Goal: Task Accomplishment & Management: Complete application form

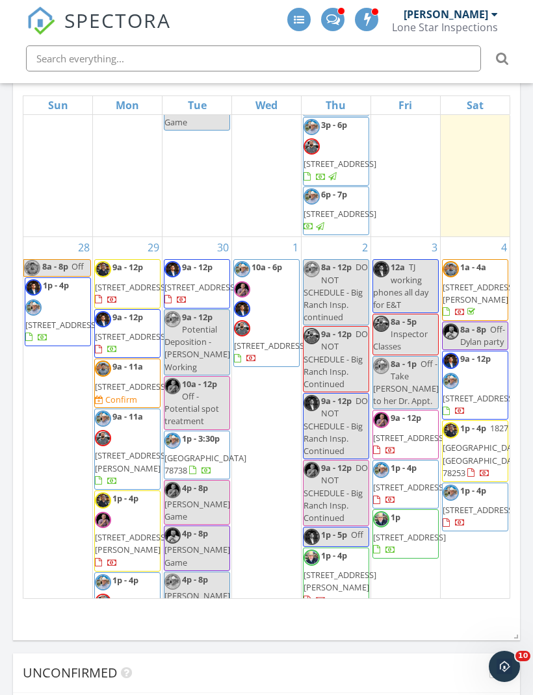
scroll to position [589, 0]
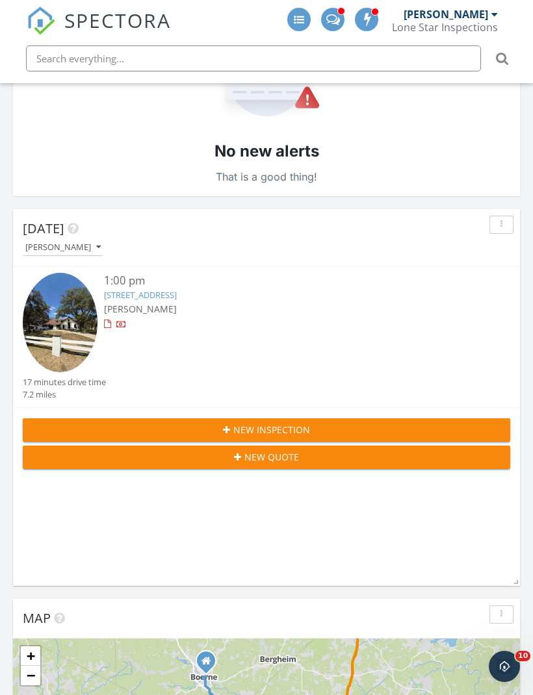
click at [452, 423] on div "New Inspection" at bounding box center [266, 430] width 466 height 14
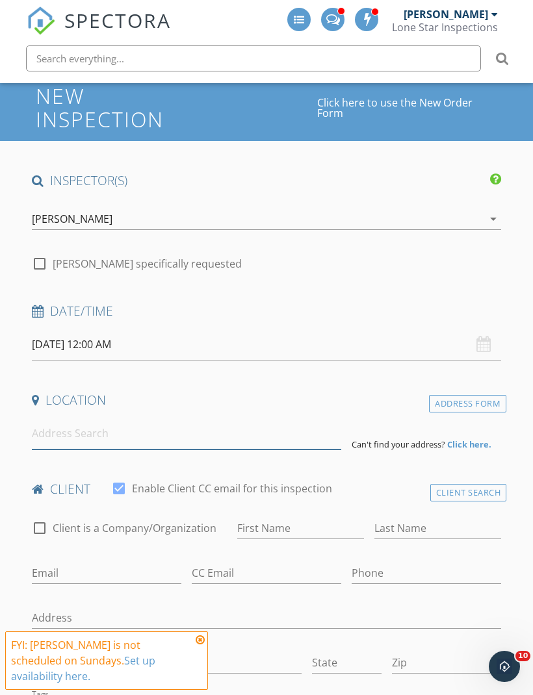
click at [59, 420] on input at bounding box center [186, 434] width 309 height 32
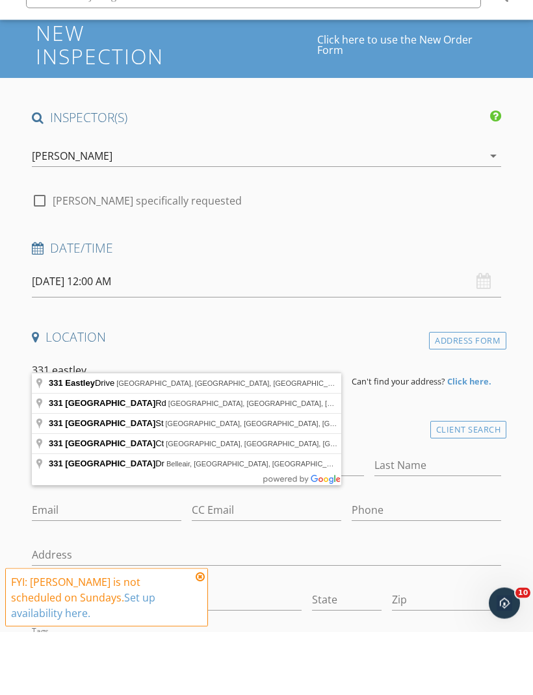
type input "[STREET_ADDRESS]"
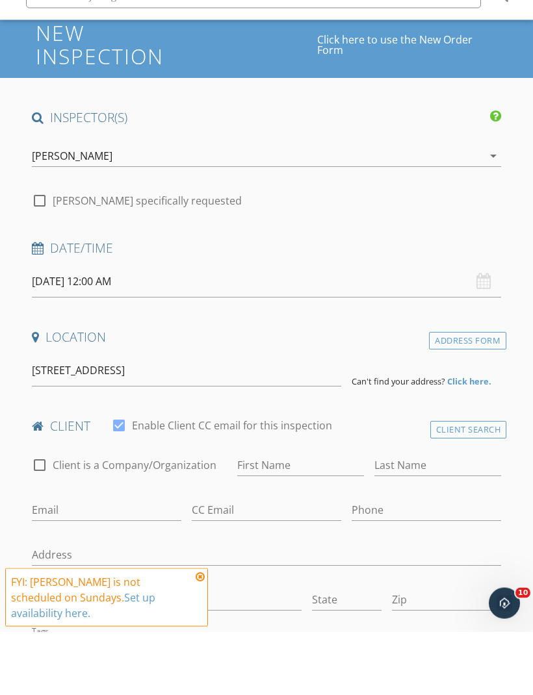
scroll to position [133, 0]
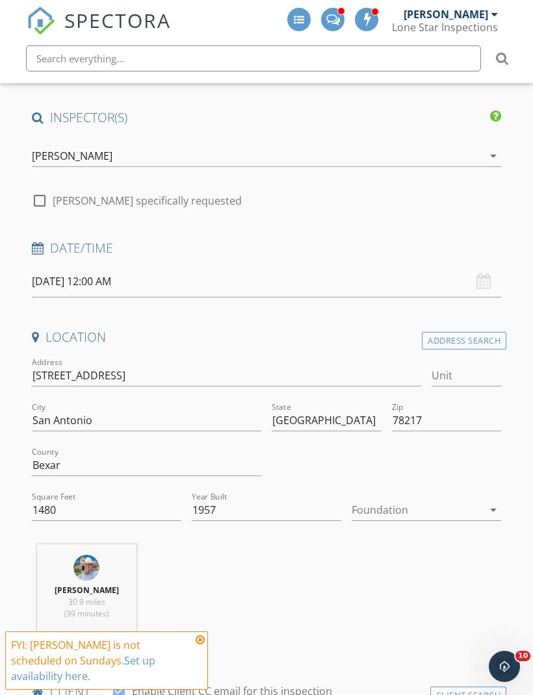
click at [196, 645] on icon at bounding box center [200, 640] width 9 height 10
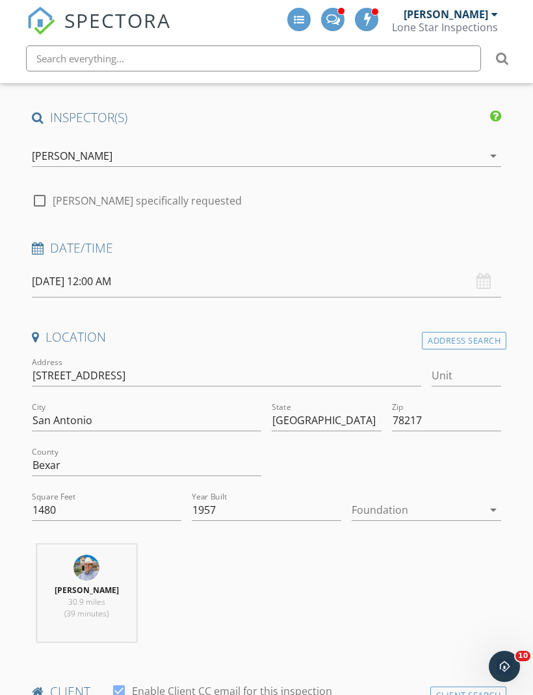
click at [462, 500] on div at bounding box center [416, 510] width 131 height 21
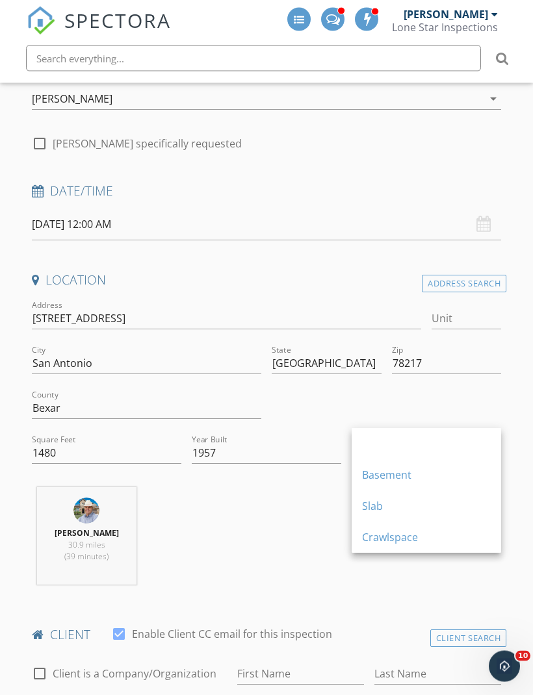
scroll to position [190, 0]
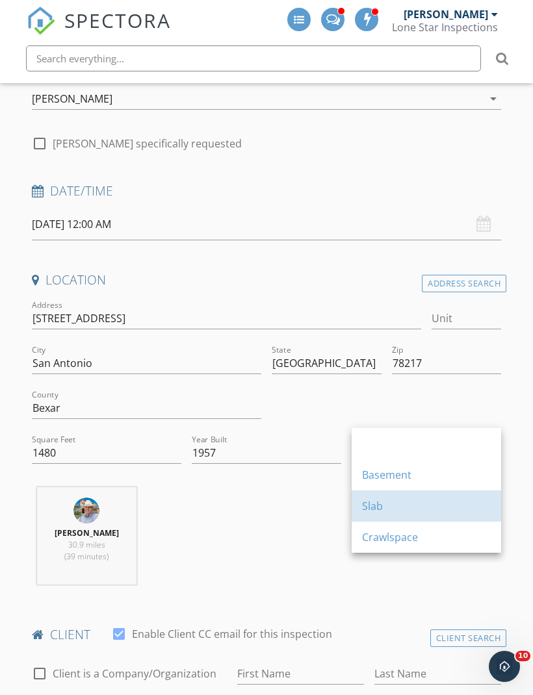
click at [429, 502] on div "Slab" at bounding box center [426, 506] width 129 height 16
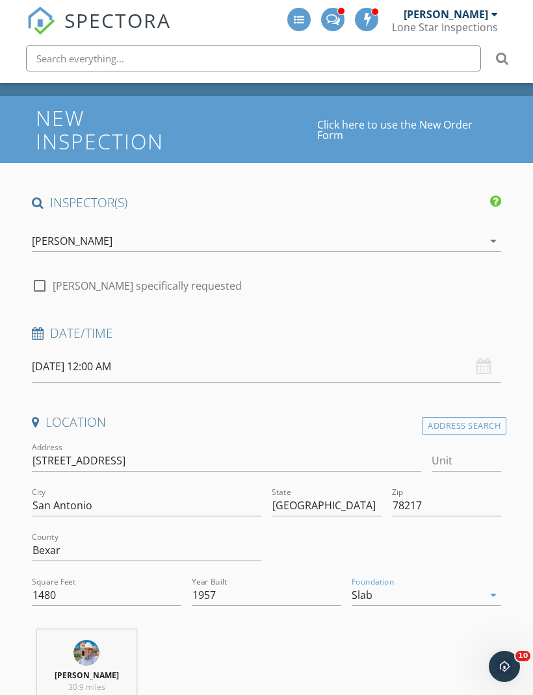
scroll to position [47, 0]
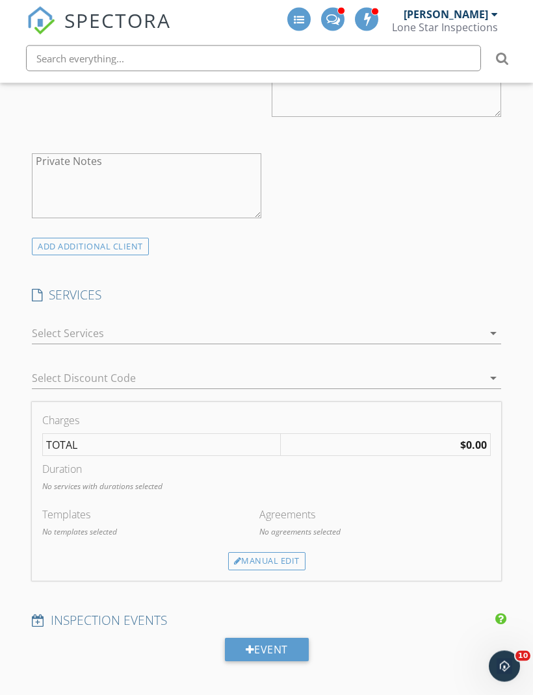
click at [472, 324] on div at bounding box center [257, 334] width 451 height 21
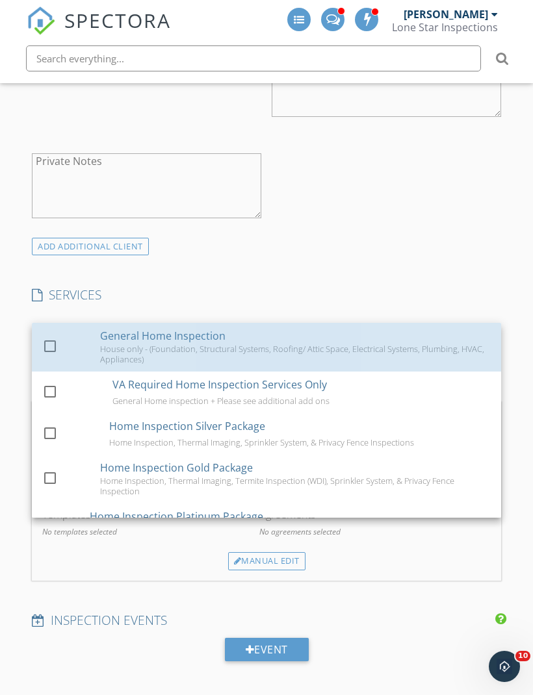
click at [444, 344] on div "House only - (Foundation, Structural Systems, Roofing/ Attic Space, Electrical …" at bounding box center [295, 354] width 390 height 21
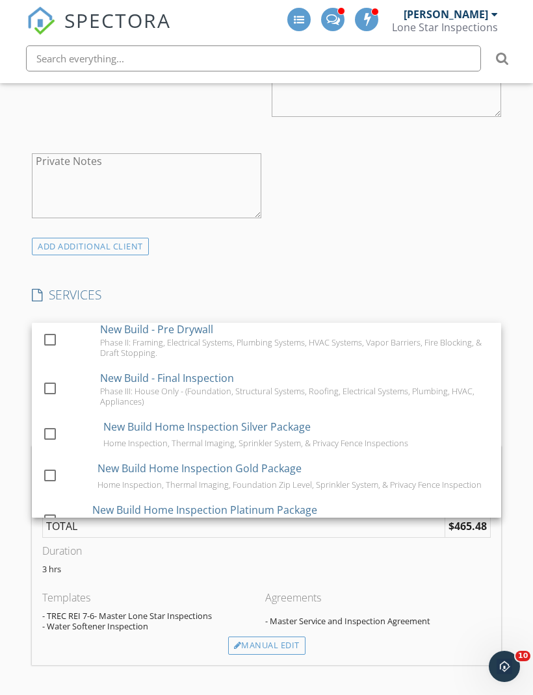
scroll to position [302, 0]
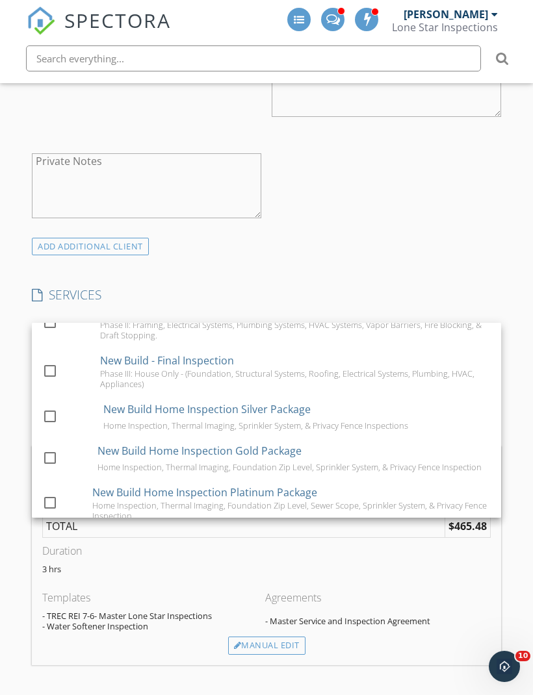
click at [470, 248] on div "INSPECTOR(S) check_box Jason Rozacky PRIMARY check_box_outline_blank Colin Mall…" at bounding box center [266, 676] width 479 height 2843
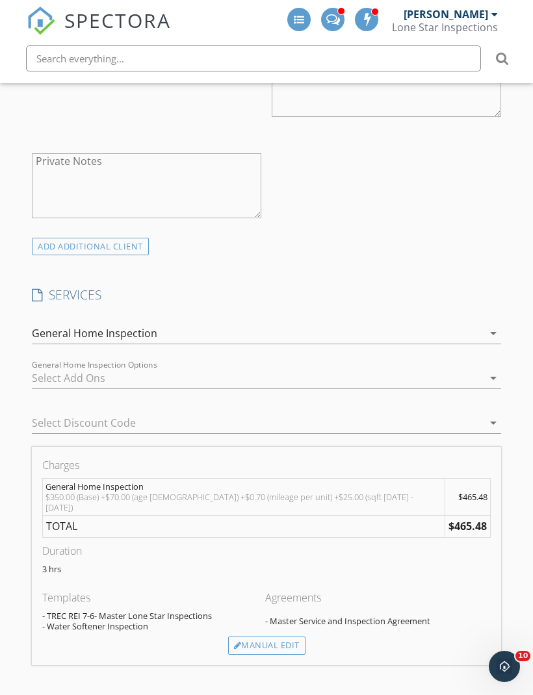
click at [444, 368] on div at bounding box center [257, 378] width 451 height 21
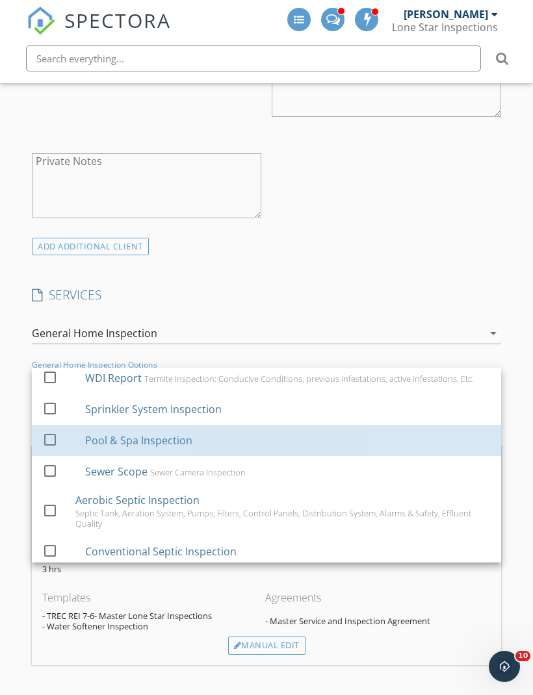
scroll to position [79, 0]
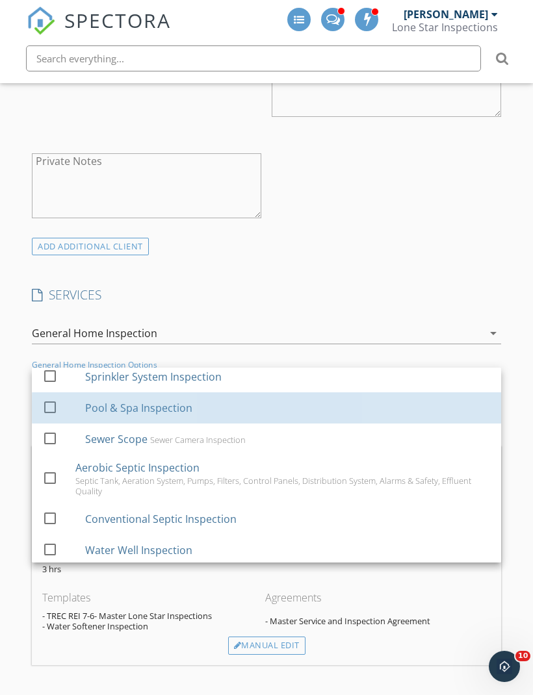
click at [431, 395] on div "Pool & Spa Inspection" at bounding box center [288, 408] width 406 height 26
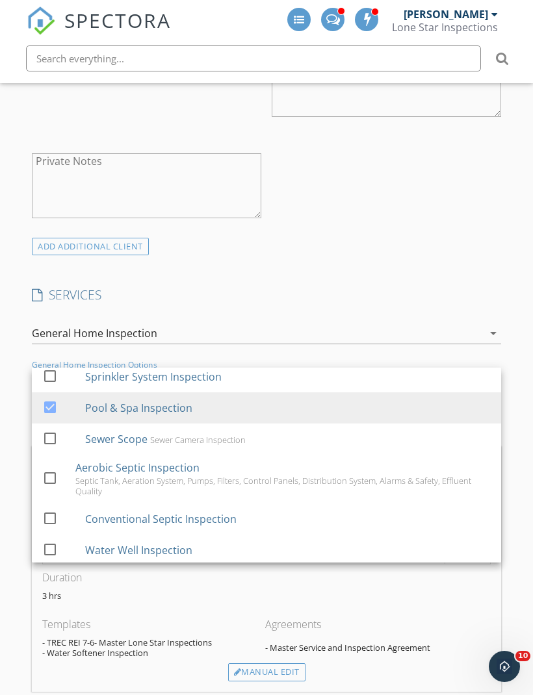
click at [466, 264] on div "INSPECTOR(S) check_box Jason Rozacky PRIMARY check_box_outline_blank Colin Mall…" at bounding box center [266, 689] width 479 height 2869
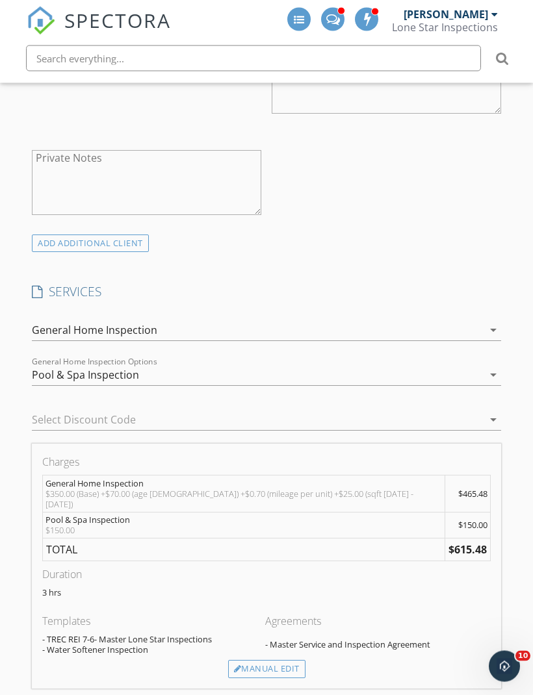
scroll to position [990, 0]
click at [434, 364] on div "Pool & Spa Inspection" at bounding box center [257, 374] width 451 height 21
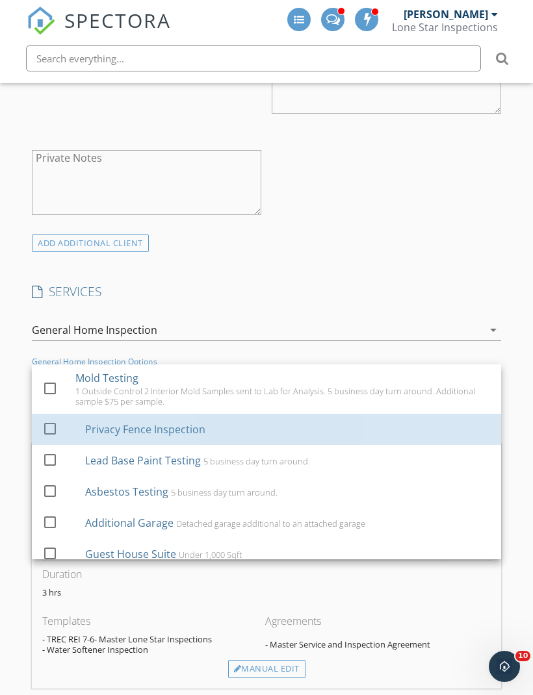
scroll to position [451, 0]
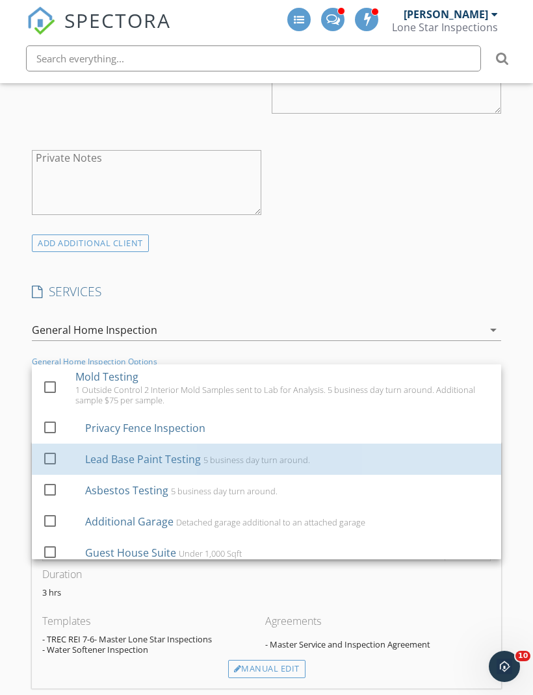
click at [413, 446] on div "Lead Base Paint Testing 5 business day turn around." at bounding box center [288, 459] width 406 height 26
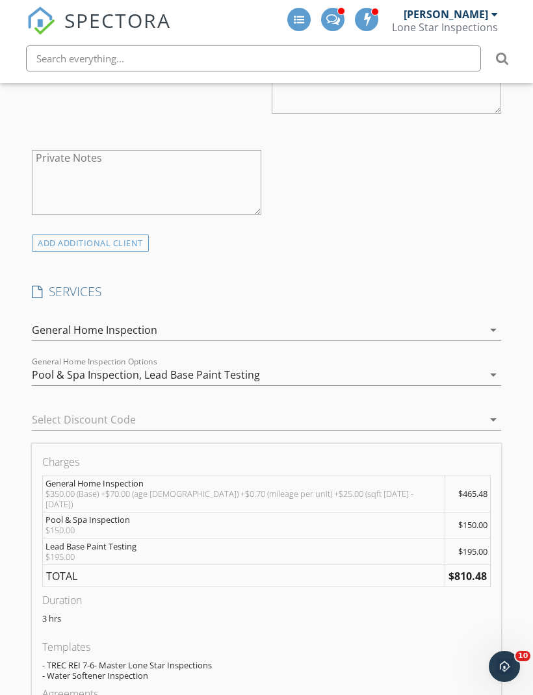
click at [451, 366] on div "Pool & Spa Inspection, Lead Base Paint Testing" at bounding box center [257, 374] width 451 height 21
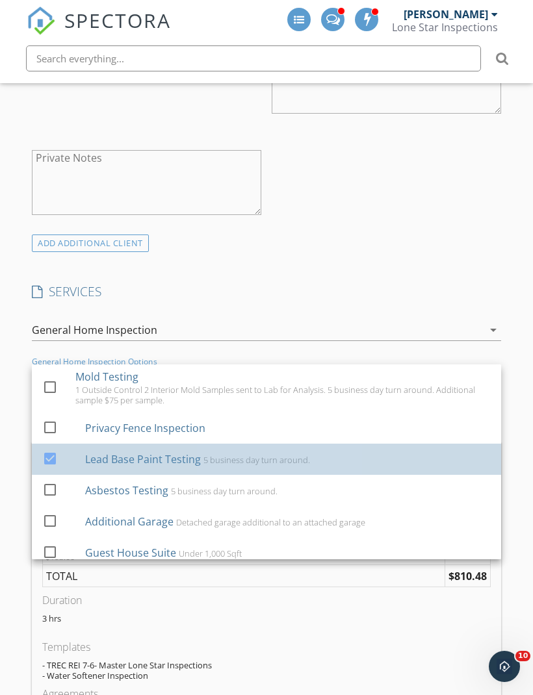
click at [421, 450] on div "Lead Base Paint Testing 5 business day turn around." at bounding box center [288, 459] width 406 height 26
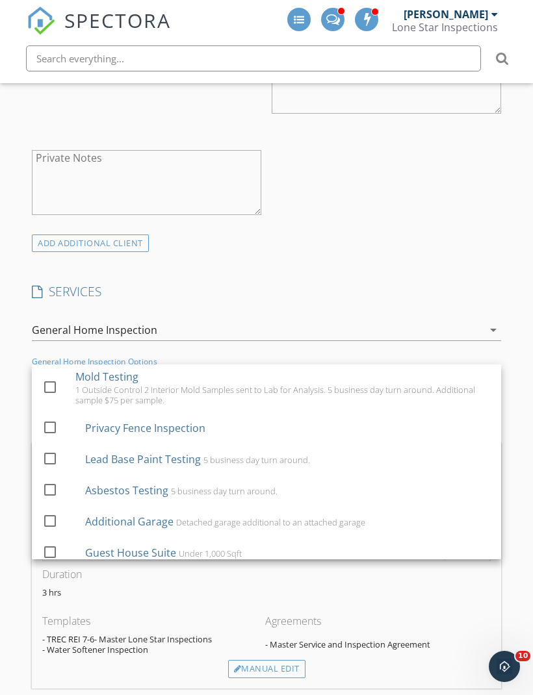
click at [479, 235] on div "ADD ADDITIONAL client" at bounding box center [266, 244] width 479 height 18
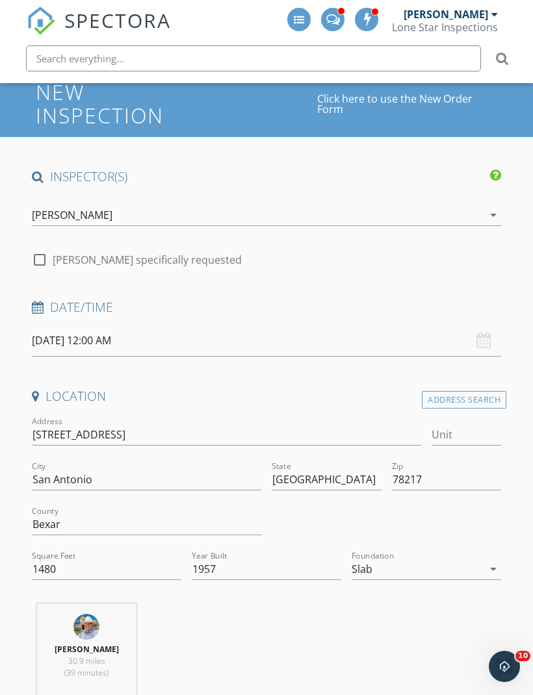
scroll to position [54, 0]
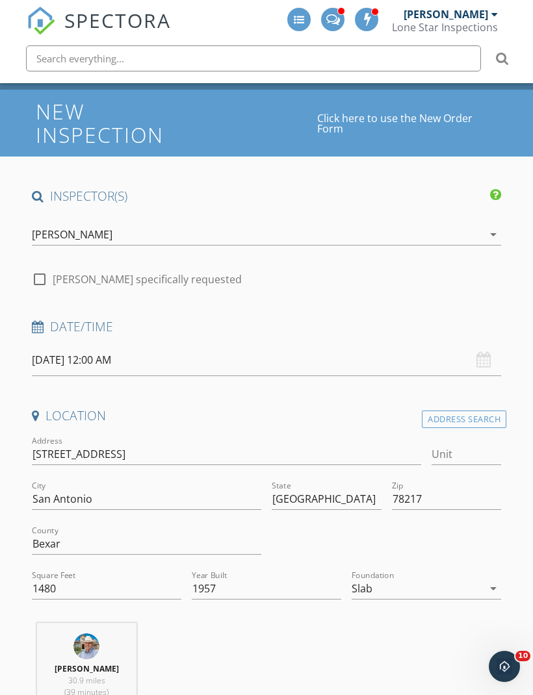
click at [414, 224] on div "[PERSON_NAME]" at bounding box center [257, 234] width 451 height 21
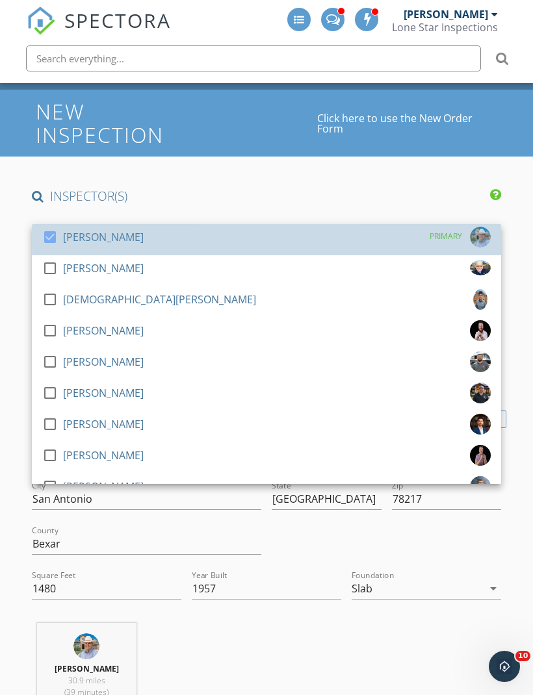
click at [358, 227] on div "check_box Jason Rozacky PRIMARY" at bounding box center [266, 240] width 448 height 26
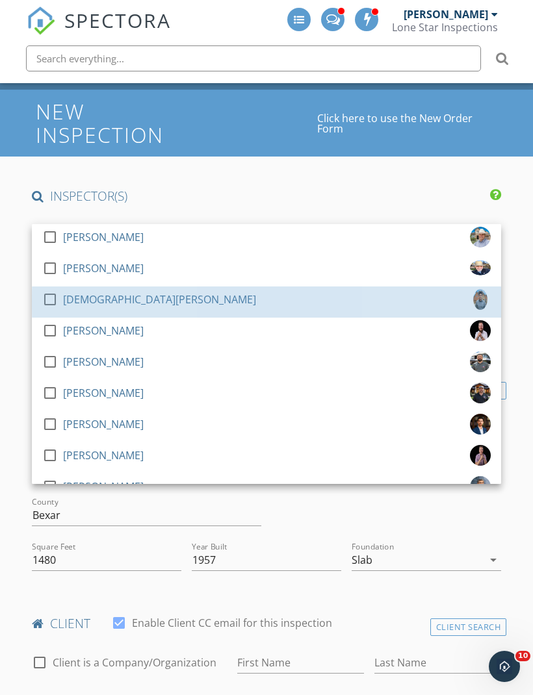
click at [322, 290] on div "check_box_outline_blank Jesus Amaro" at bounding box center [266, 302] width 448 height 26
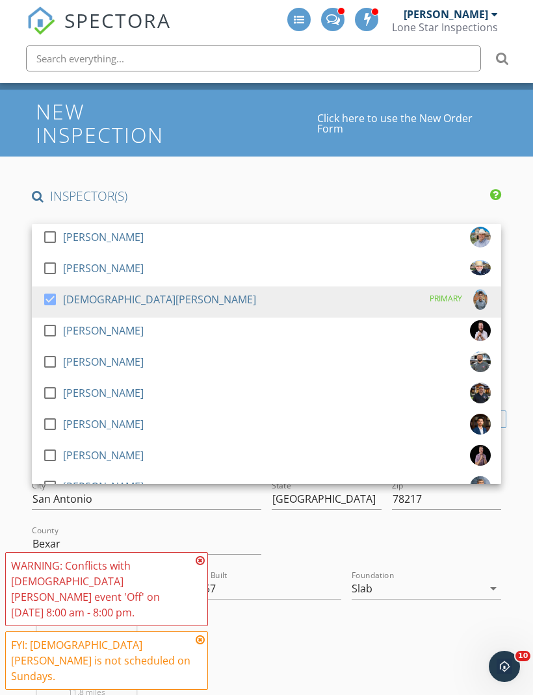
click at [403, 188] on h4 "INSPECTOR(S)" at bounding box center [266, 196] width 469 height 17
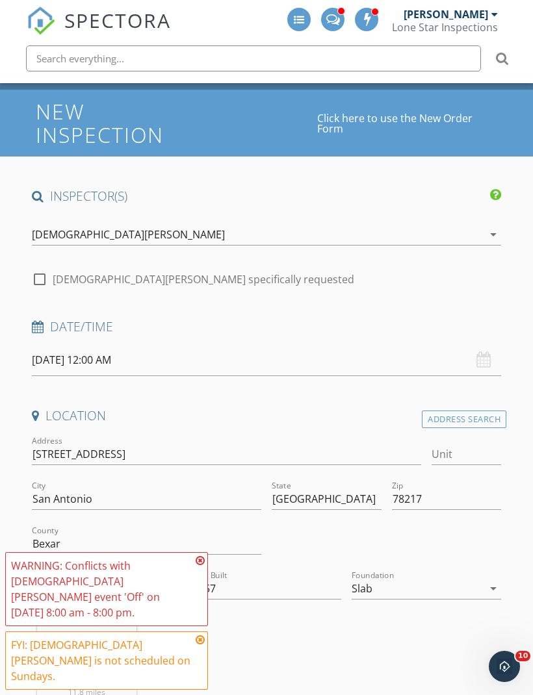
click at [199, 566] on icon at bounding box center [200, 560] width 9 height 10
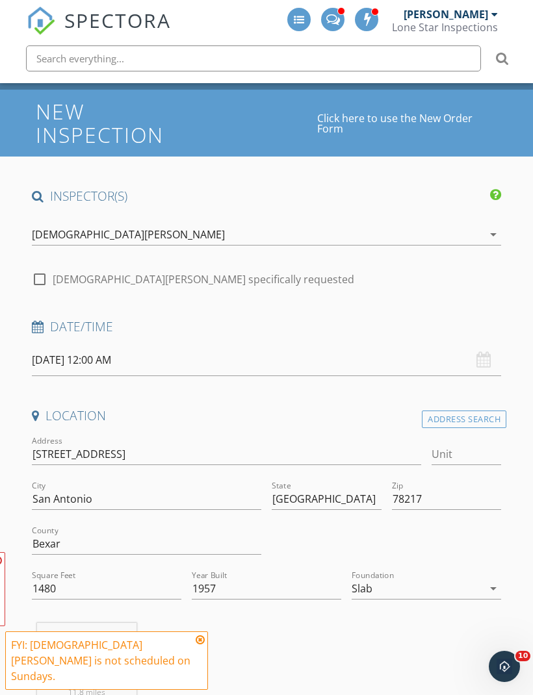
click at [203, 645] on icon at bounding box center [200, 640] width 9 height 10
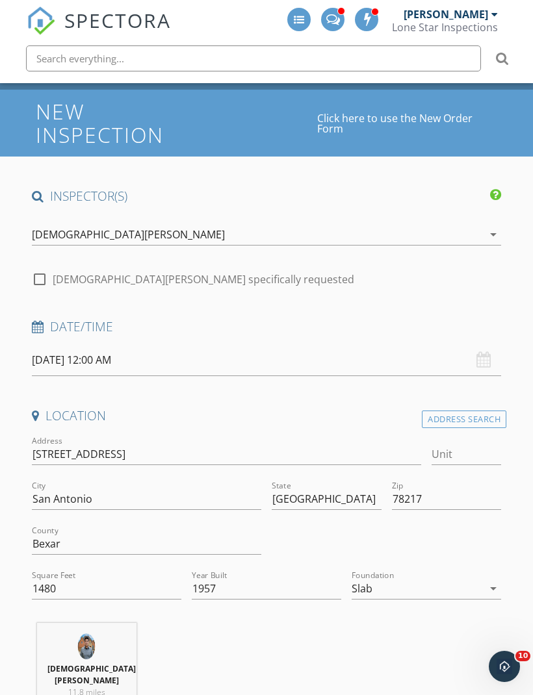
click at [348, 344] on input "09/28/2025 12:00 AM" at bounding box center [266, 360] width 469 height 32
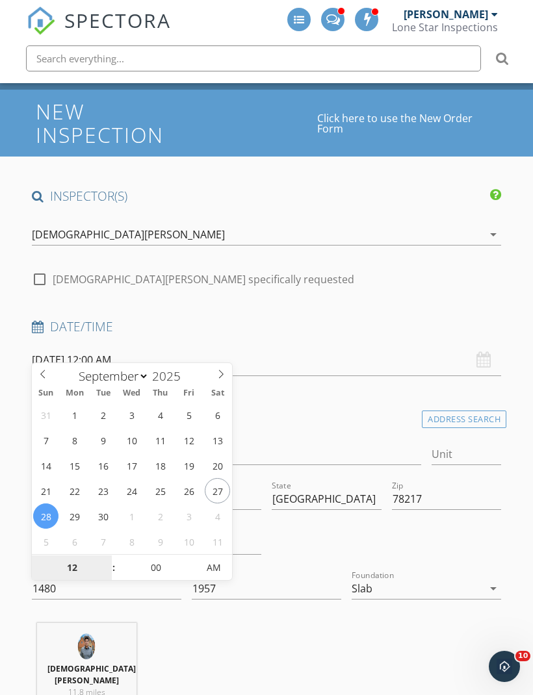
type input "09/29/2025 12:00 AM"
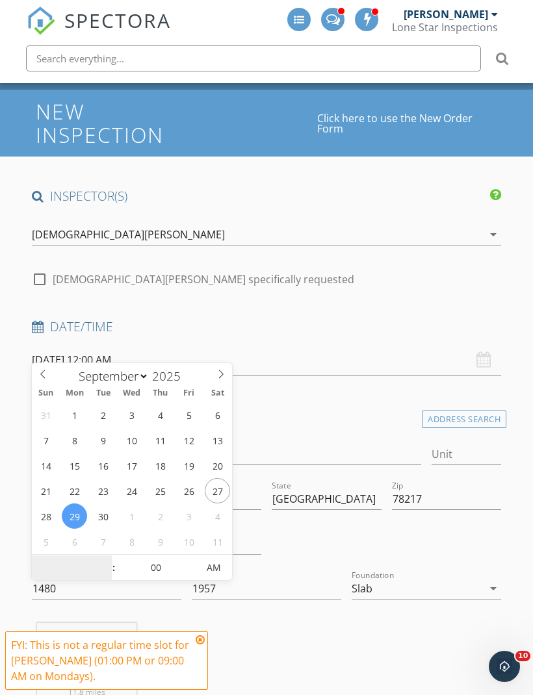
scroll to position [165, 0]
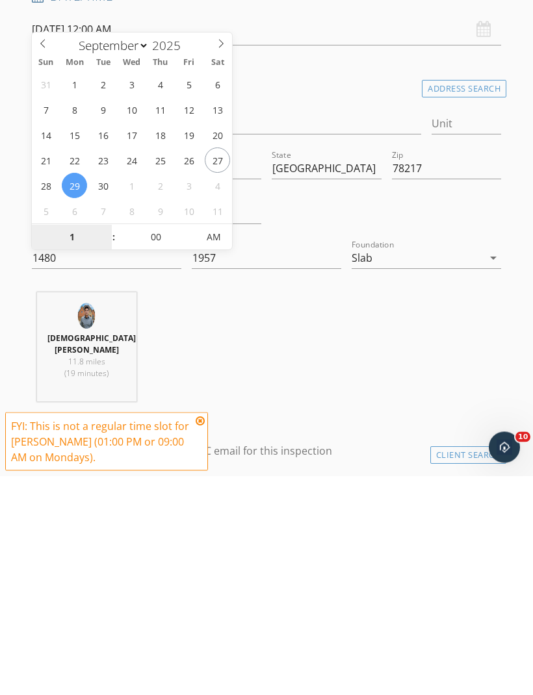
type input "01"
type input "[DATE] 1:00 PM"
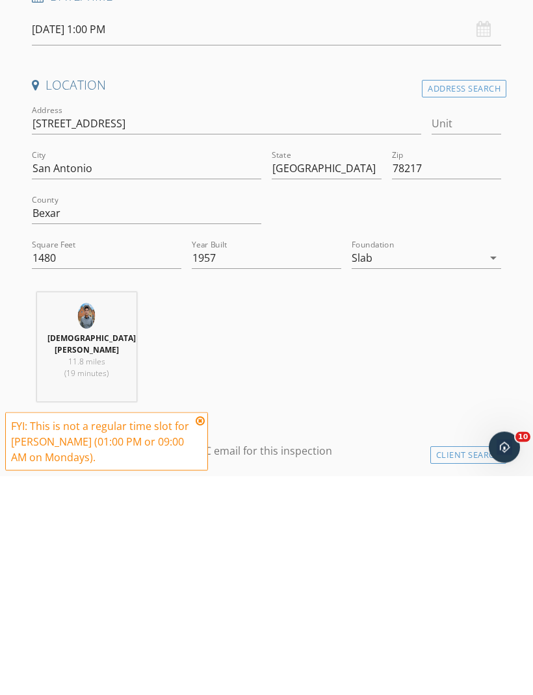
scroll to position [385, 0]
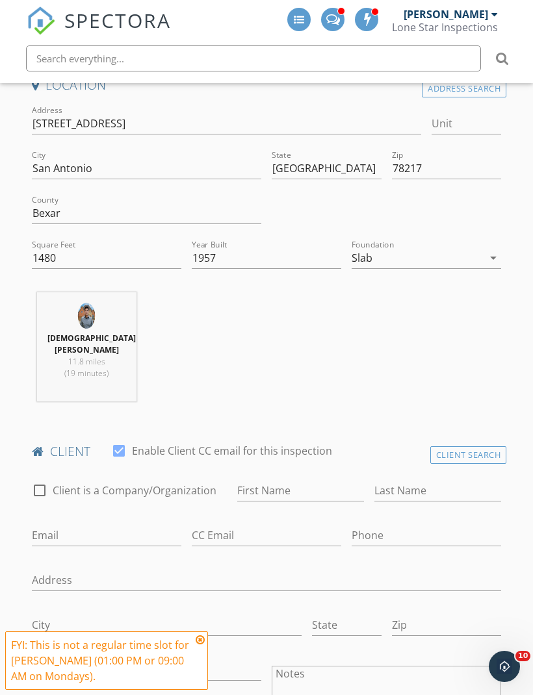
click at [312, 328] on div "Jesus Amaro 11.8 miles (19 minutes)" at bounding box center [266, 352] width 479 height 120
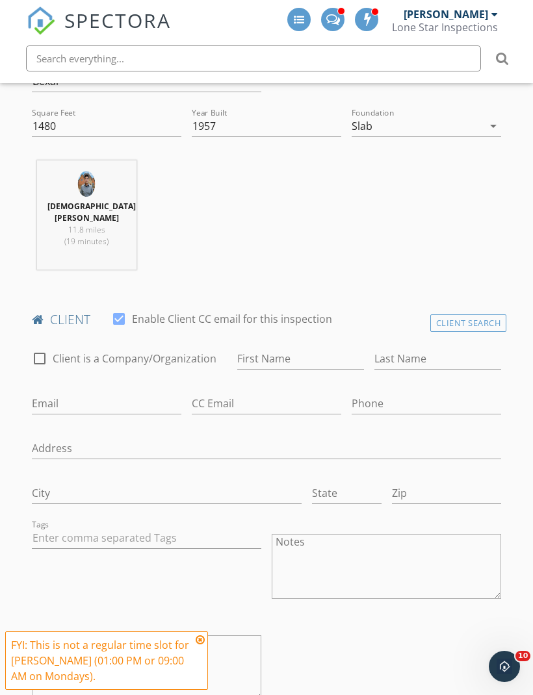
click at [196, 671] on textarea "Private Notes" at bounding box center [146, 667] width 229 height 65
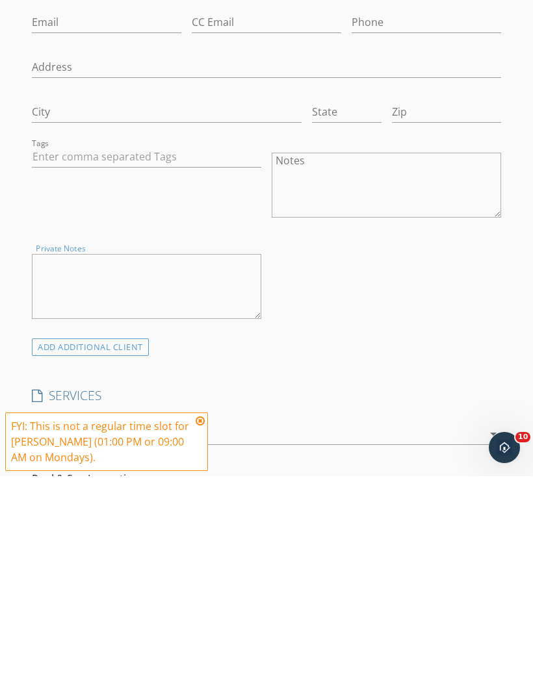
click at [395, 275] on div "check_box_outline_blank Client is a Company/Organization First Name Last Name E…" at bounding box center [266, 366] width 479 height 382
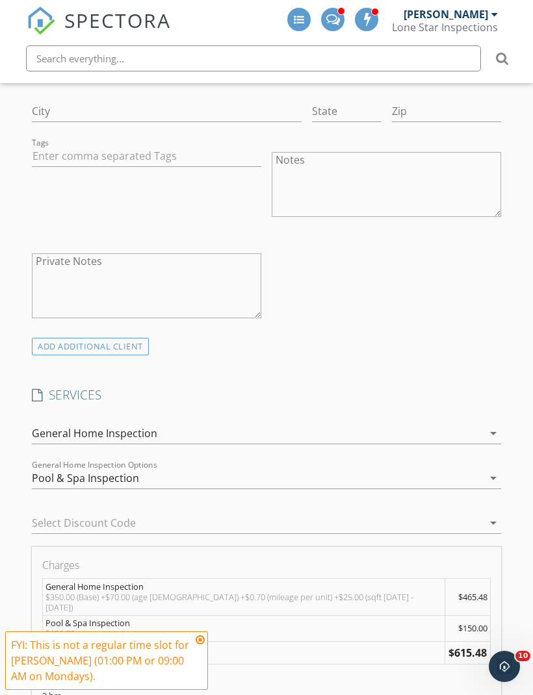
click at [203, 691] on div "3 hrs" at bounding box center [266, 701] width 448 height 21
click at [207, 674] on div "FYI: This is not a regular time slot for Jesus Amaro (01:00 PM or 09:00 AM on M…" at bounding box center [106, 660] width 203 height 58
click at [207, 680] on div "FYI: This is not a regular time slot for Jesus Amaro (01:00 PM or 09:00 AM on M…" at bounding box center [106, 660] width 203 height 58
click at [203, 645] on icon at bounding box center [200, 640] width 9 height 10
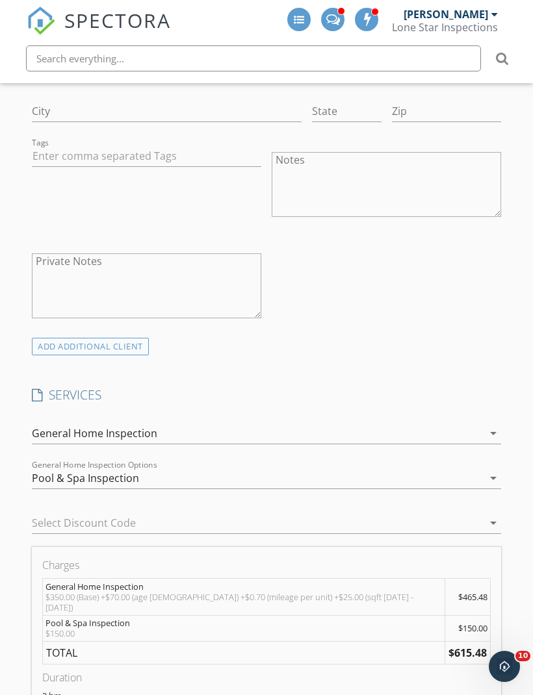
click at [398, 290] on div "check_box_outline_blank Client is a Company/Organization First Name Last Name E…" at bounding box center [266, 147] width 479 height 382
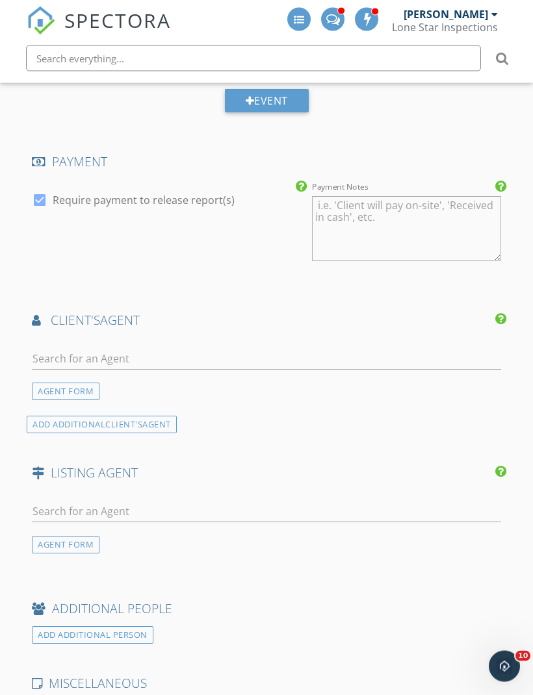
scroll to position [1671, 0]
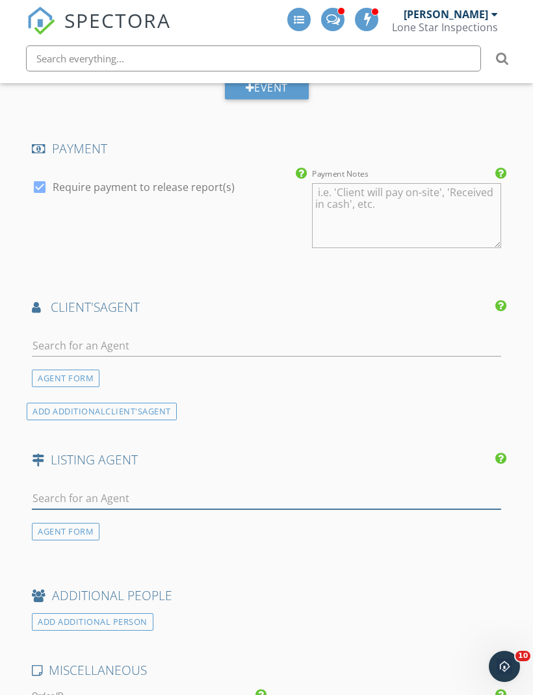
click at [385, 488] on input "text" at bounding box center [266, 498] width 469 height 21
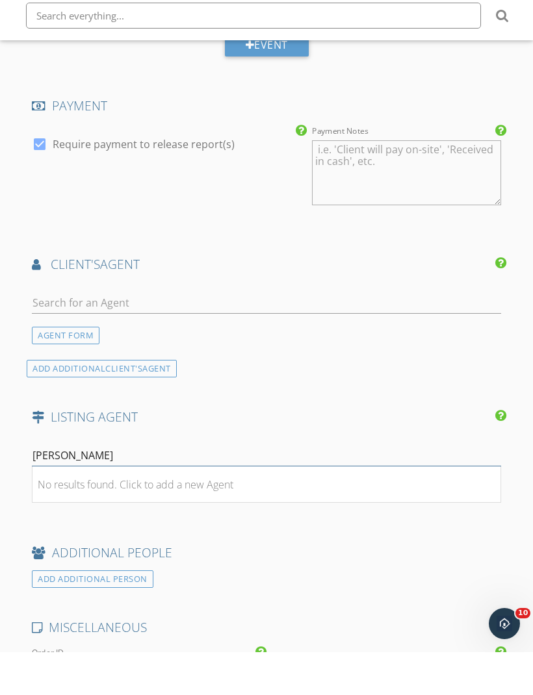
scroll to position [1714, 0]
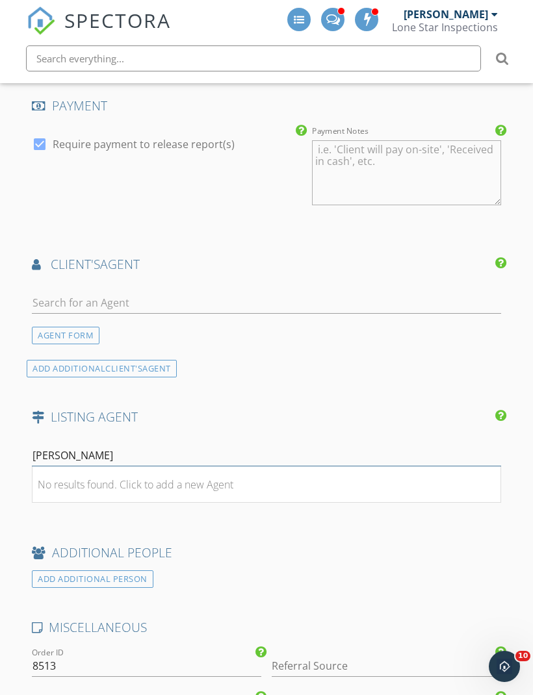
click at [131, 445] on input "[PERSON_NAME]" at bounding box center [266, 455] width 469 height 21
type input "Elizabeth"
click at [72, 477] on div "No results found. Click to add a new Agent" at bounding box center [136, 485] width 196 height 16
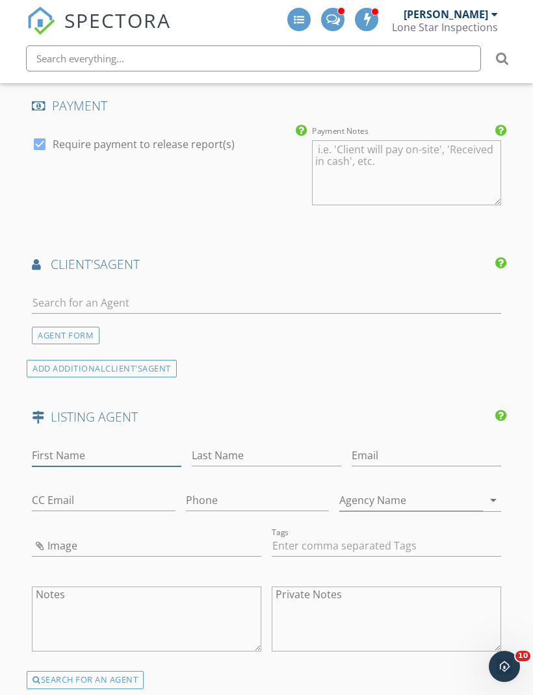
click at [55, 445] on input "First Name" at bounding box center [106, 455] width 149 height 21
type input "Elizabeth"
click at [192, 446] on input "Last Name" at bounding box center [266, 456] width 149 height 21
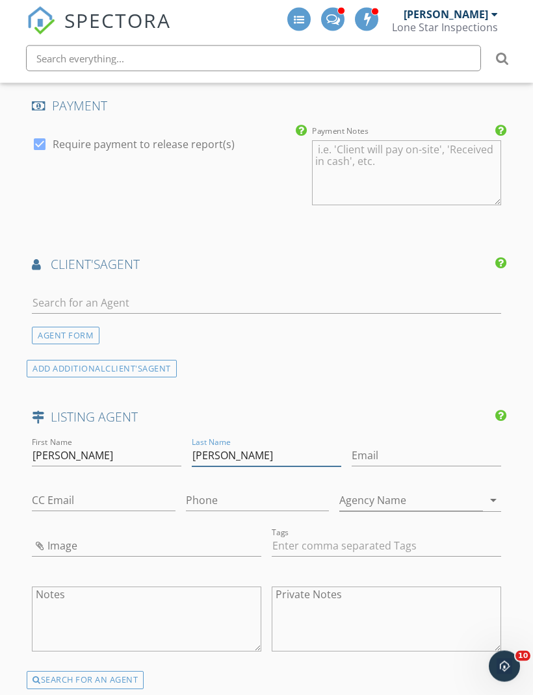
type input "Braden"
click at [351, 446] on input "Email" at bounding box center [425, 456] width 149 height 21
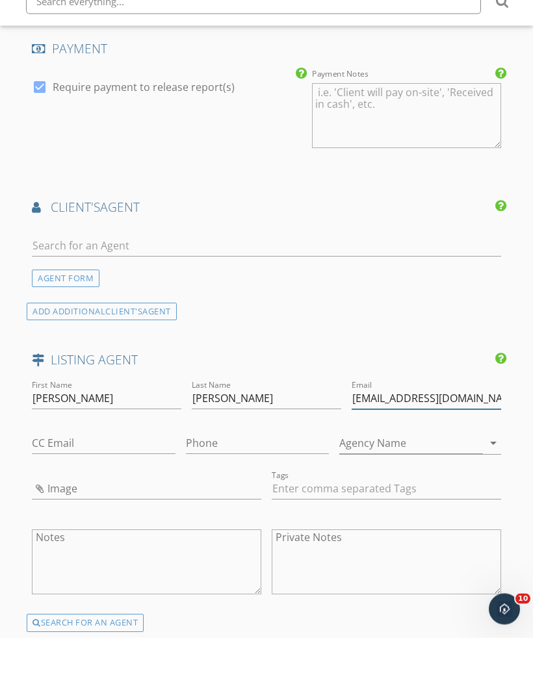
scroll to position [1772, 0]
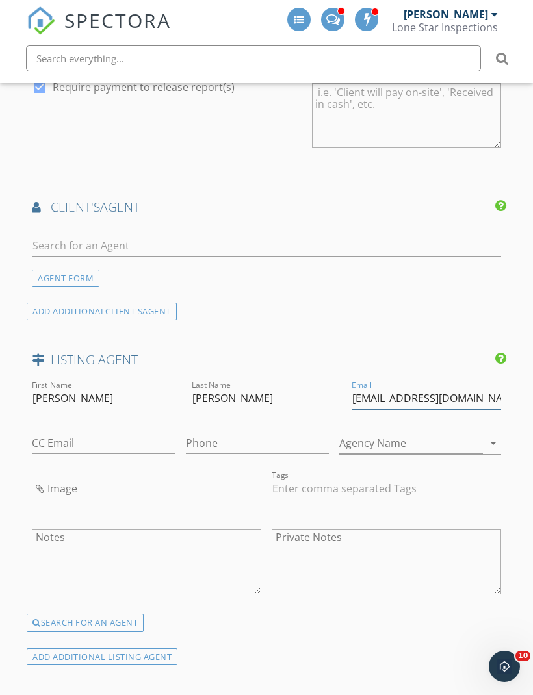
type input "Bluerealtor@gmail.com"
click at [186, 433] on input "Phone" at bounding box center [258, 443] width 144 height 21
paste input "121-021-9532"
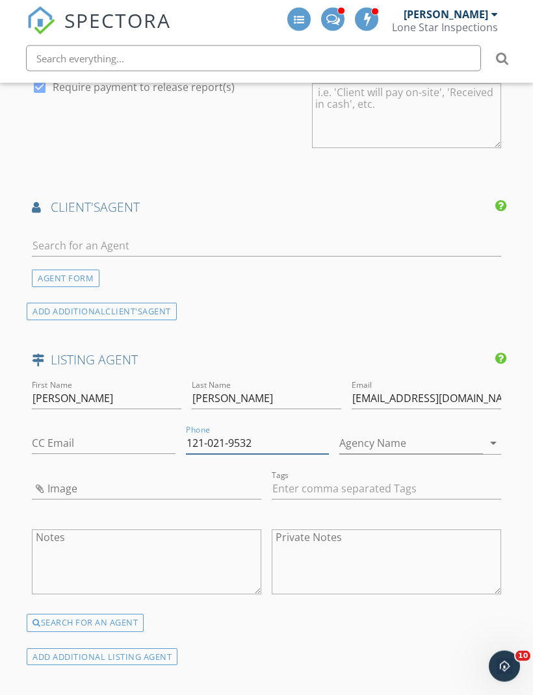
click at [186, 433] on input "121-021-9532" at bounding box center [258, 443] width 144 height 21
type input "1"
click at [186, 433] on input "210" at bounding box center [258, 443] width 144 height 21
type input "[PHONE_NUMBER]"
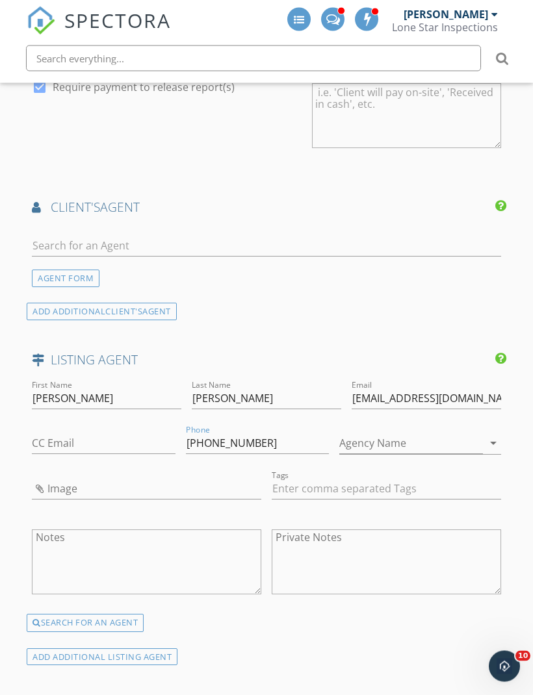
click at [411, 262] on div "AGENT FORM ADD ADDITIONAL client's AGENT" at bounding box center [266, 272] width 479 height 95
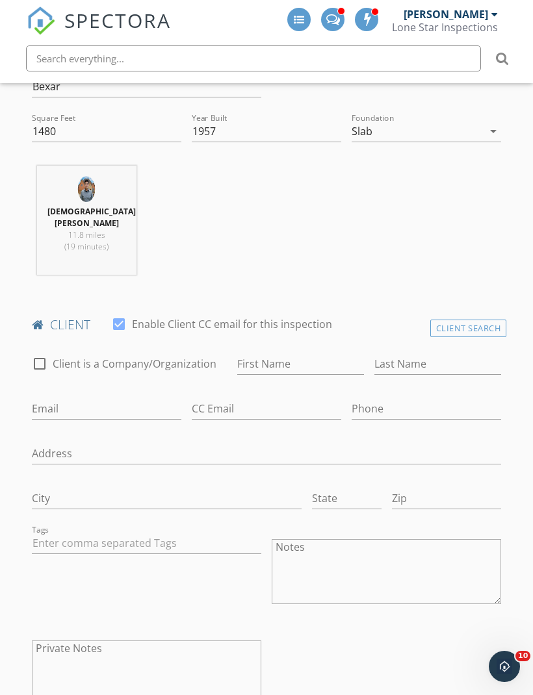
scroll to position [492, 0]
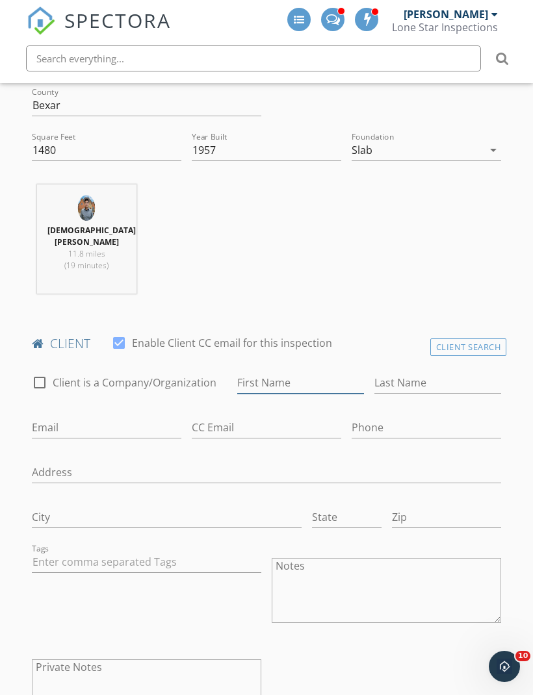
click at [329, 372] on input "First Name" at bounding box center [300, 382] width 127 height 21
type input "[GEOGRAPHIC_DATA]"
click at [445, 372] on input "Last Name" at bounding box center [437, 382] width 127 height 21
type input "[PERSON_NAME]"
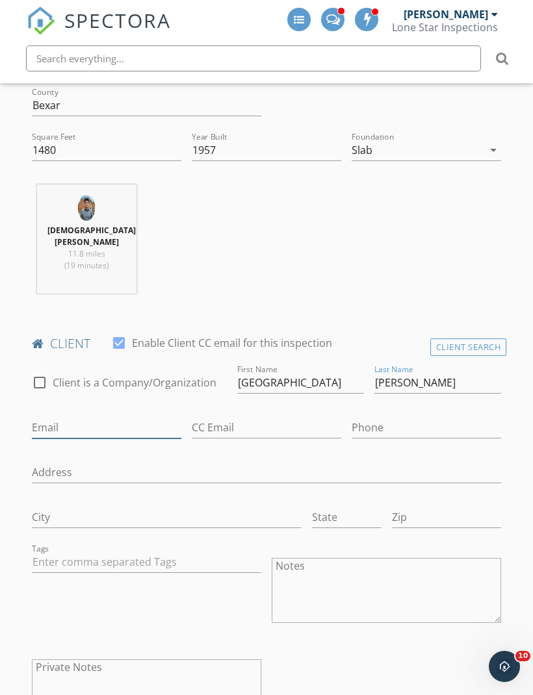
click at [73, 417] on input "Email" at bounding box center [106, 427] width 149 height 21
type input "Smiller1305@gmail.com"
click at [394, 417] on input "Phone" at bounding box center [425, 427] width 149 height 21
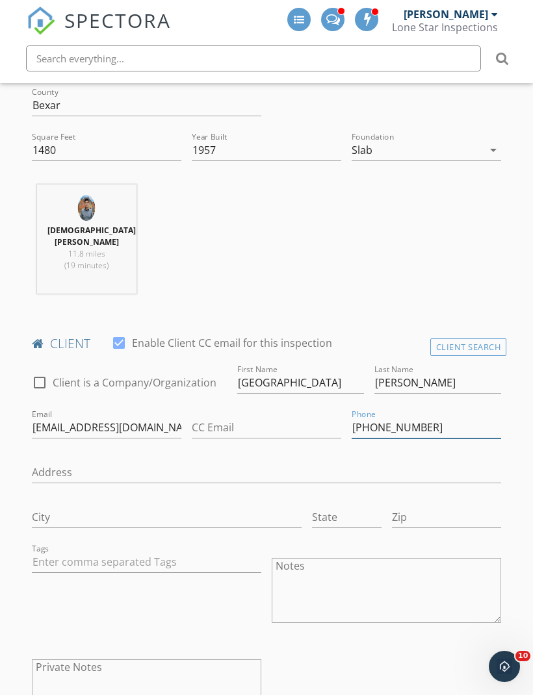
type input "[PHONE_NUMBER]"
click at [394, 229] on div "Jesus Amaro 11.8 miles (19 minutes)" at bounding box center [266, 244] width 479 height 120
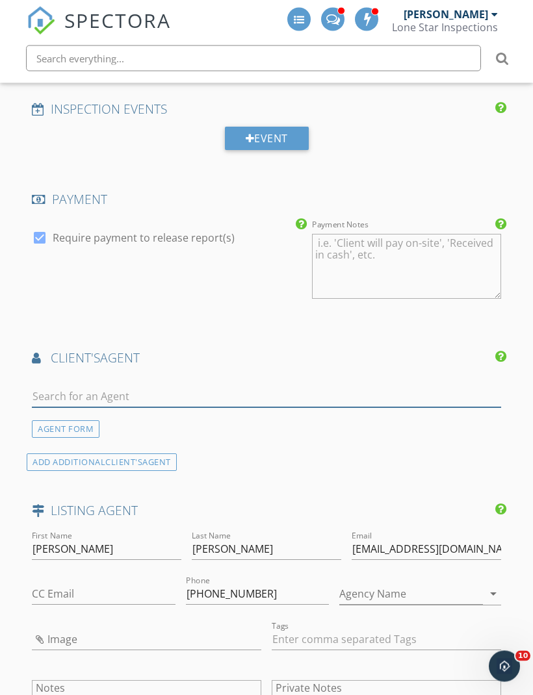
click at [294, 387] on input "text" at bounding box center [266, 397] width 469 height 21
type input "[PERSON_NAME]"
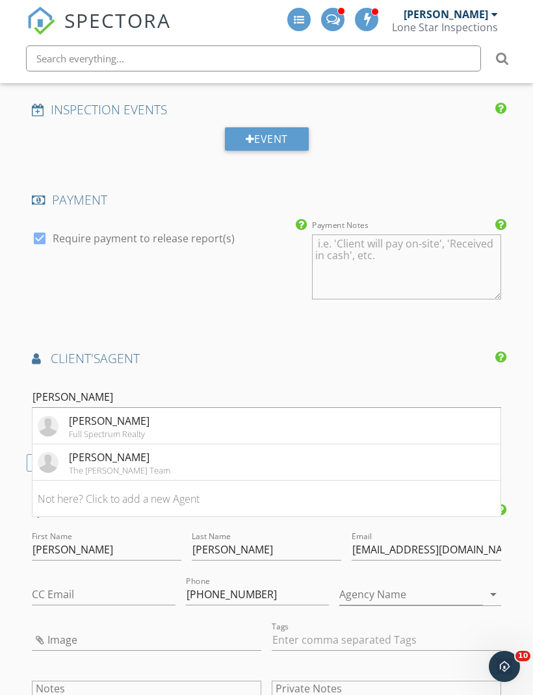
click at [92, 413] on div "[PERSON_NAME]" at bounding box center [109, 421] width 81 height 16
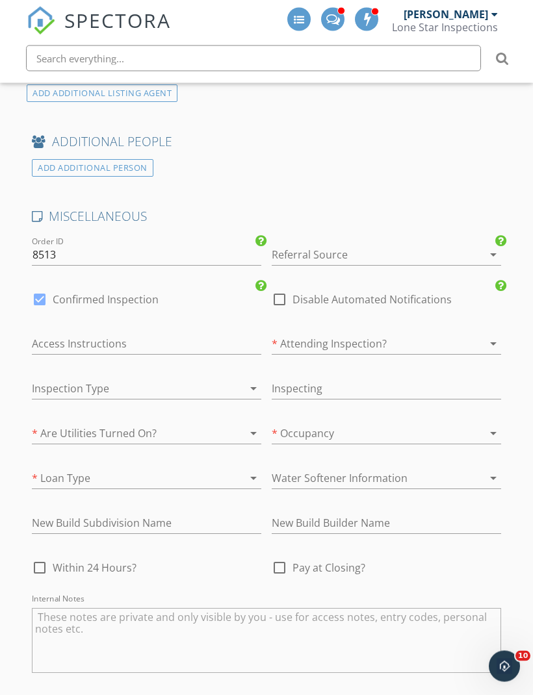
scroll to position [2524, 0]
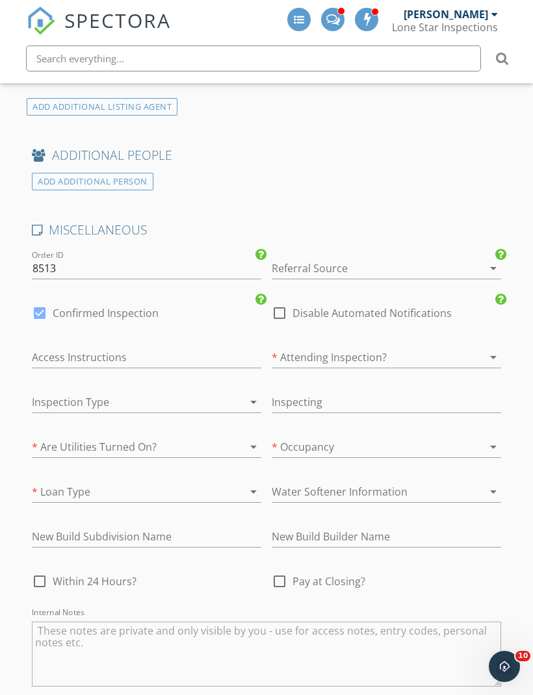
click at [171, 392] on div at bounding box center [128, 402] width 193 height 21
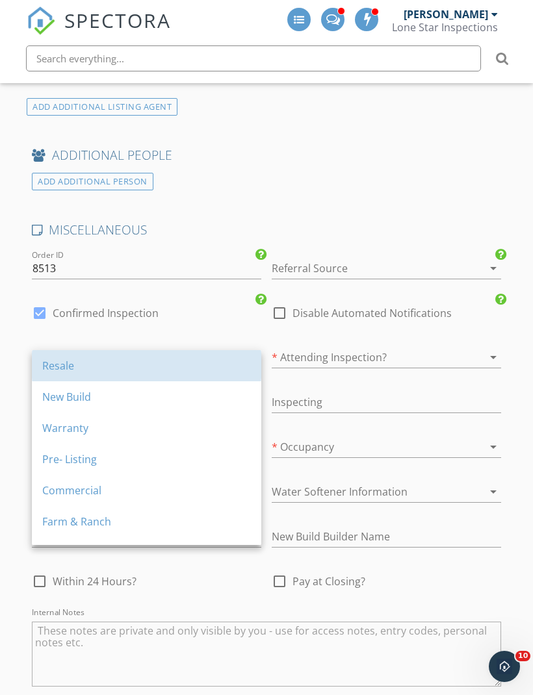
click at [162, 370] on div "Resale" at bounding box center [146, 366] width 209 height 16
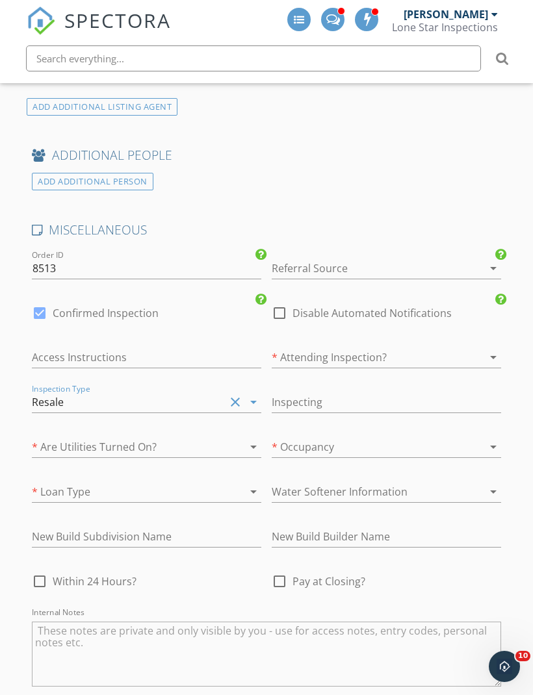
click at [194, 437] on div at bounding box center [128, 447] width 193 height 21
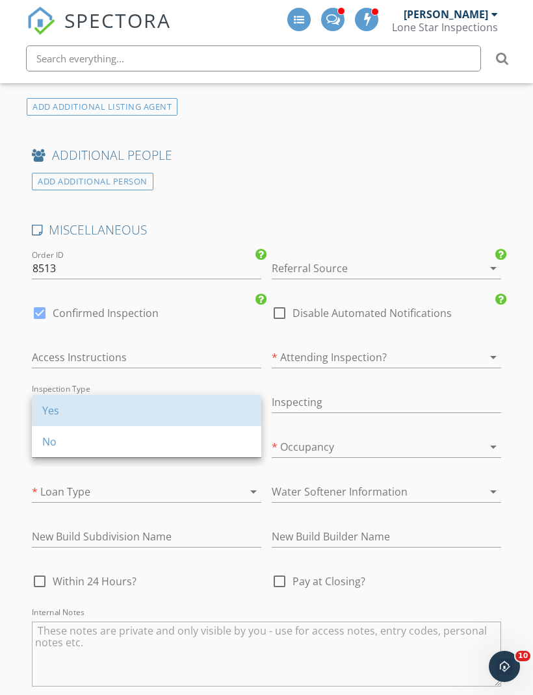
click at [137, 411] on div "Yes" at bounding box center [146, 411] width 209 height 16
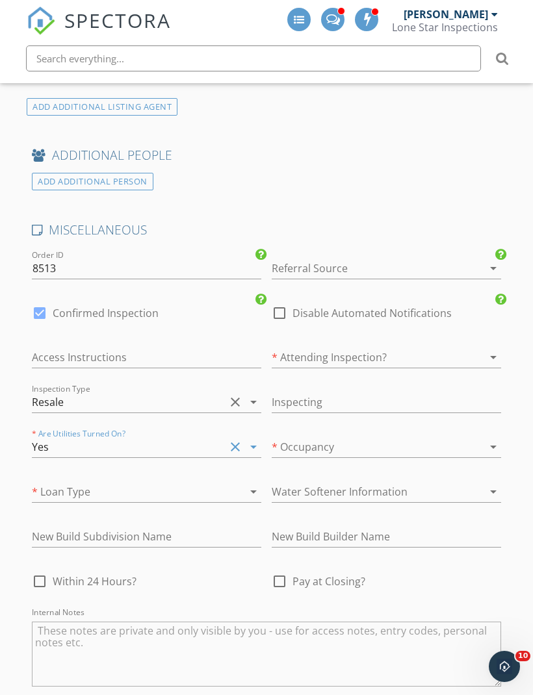
click at [367, 437] on div at bounding box center [368, 447] width 193 height 21
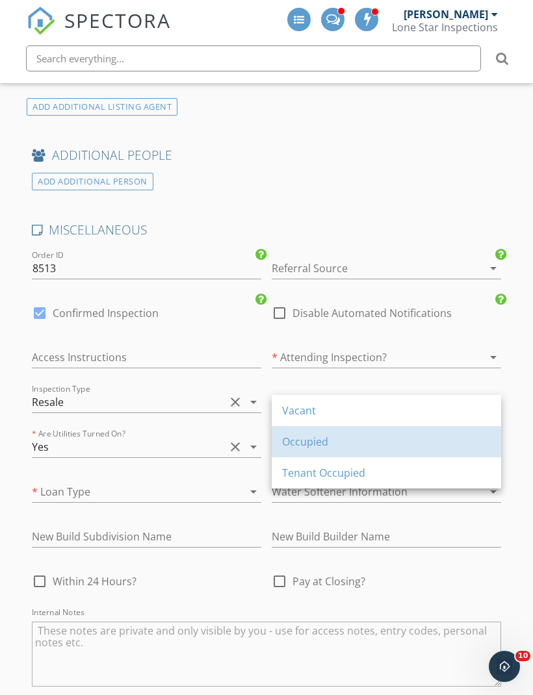
click at [370, 443] on div "Occupied" at bounding box center [386, 442] width 209 height 16
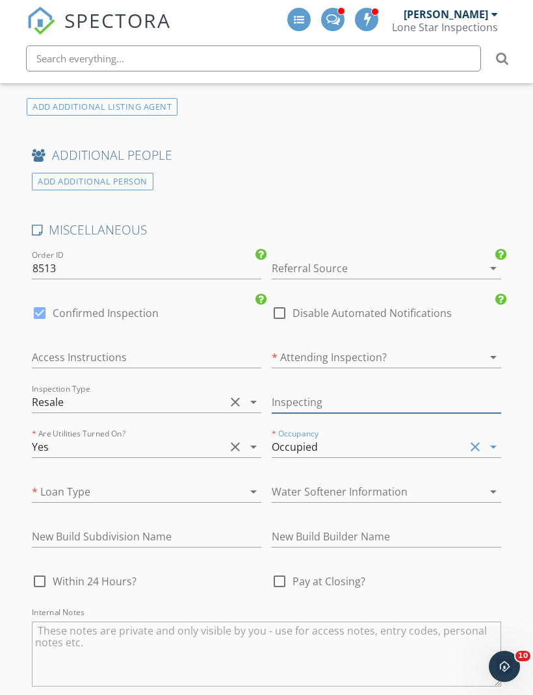
click at [402, 392] on input "text" at bounding box center [386, 402] width 229 height 21
type input "Gen, pool"
click at [398, 258] on div at bounding box center [368, 268] width 193 height 21
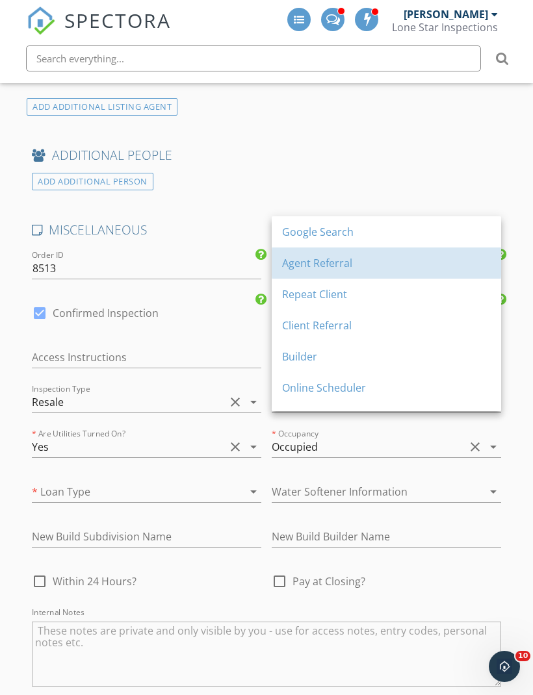
click at [392, 264] on div "Agent Referral" at bounding box center [386, 263] width 209 height 16
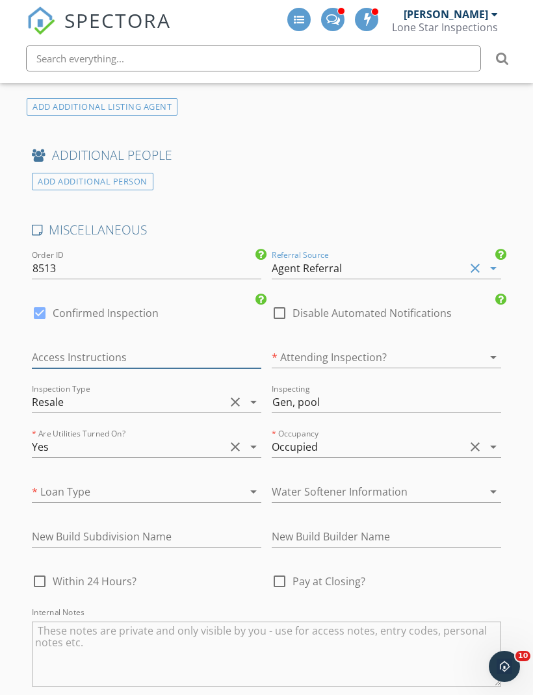
click at [153, 347] on input "text" at bounding box center [146, 357] width 229 height 21
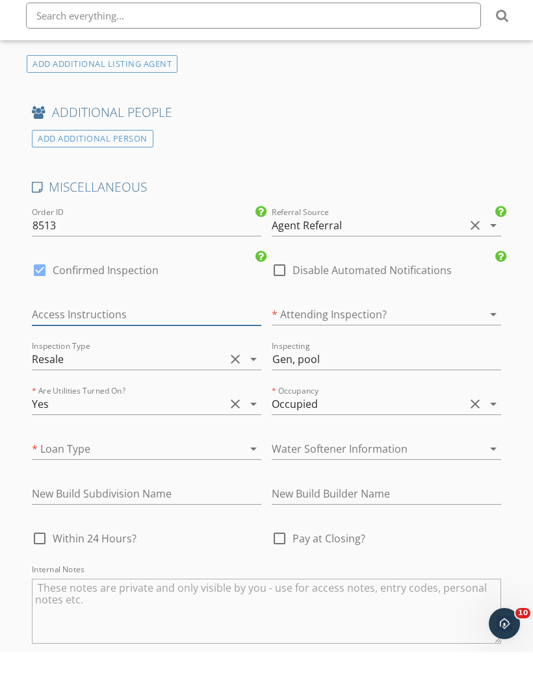
scroll to position [2567, 0]
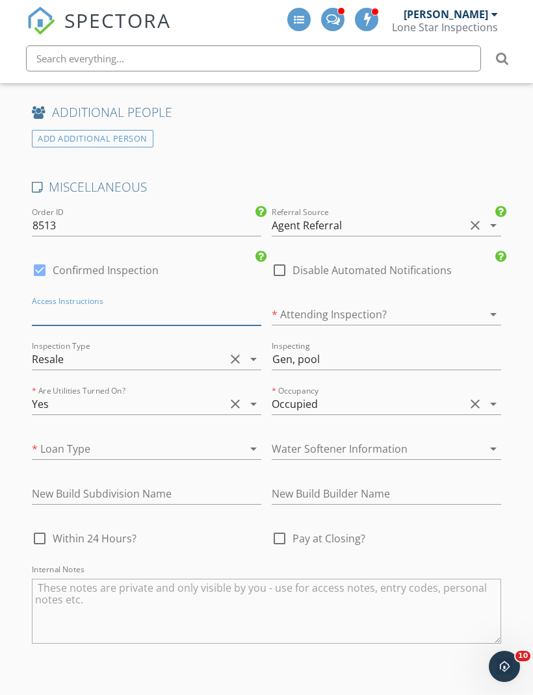
click at [153, 304] on input "text" at bounding box center [146, 314] width 229 height 21
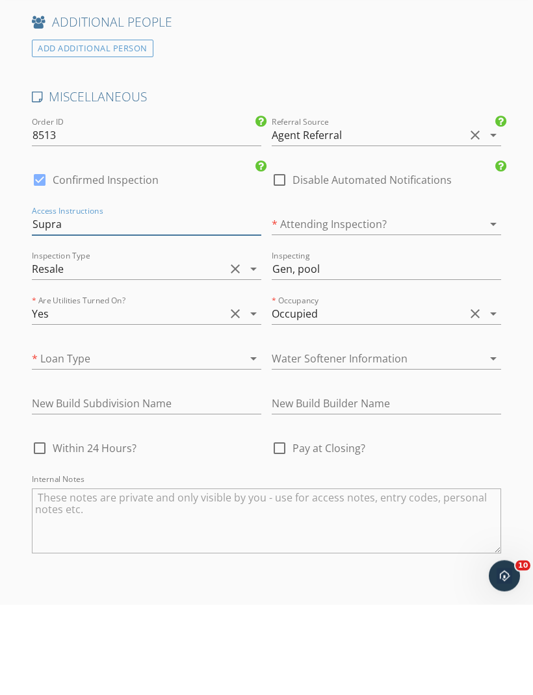
type input "Supra"
click at [219, 439] on div at bounding box center [128, 449] width 193 height 21
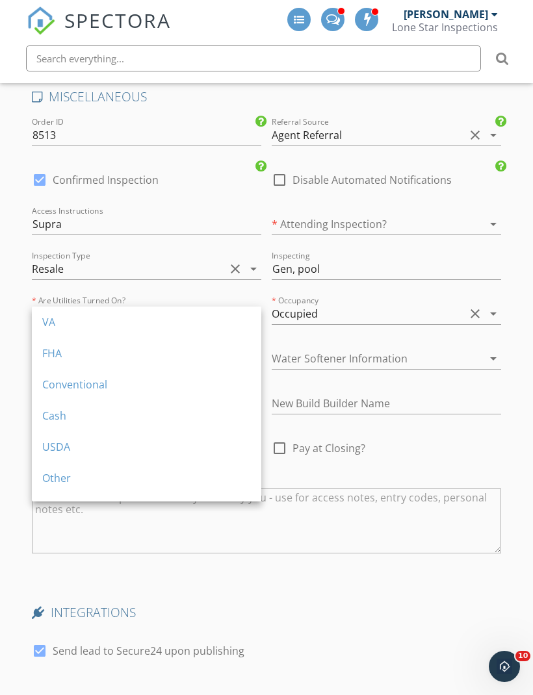
click at [133, 479] on div "Other" at bounding box center [146, 478] width 209 height 16
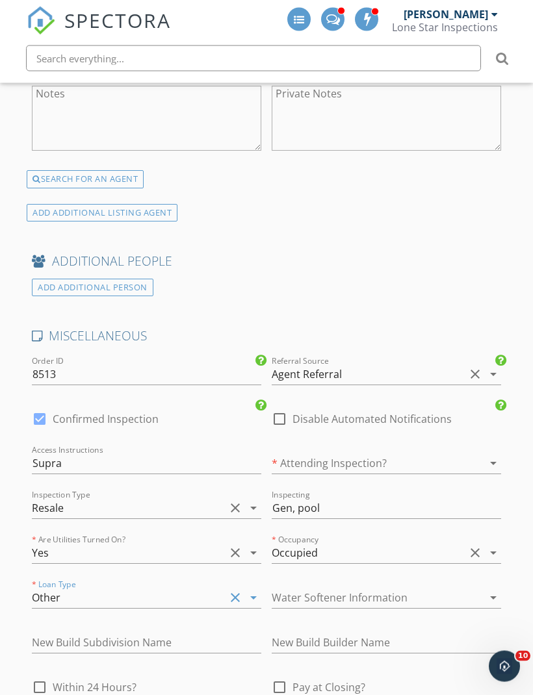
click at [469, 456] on div at bounding box center [475, 464] width 16 height 16
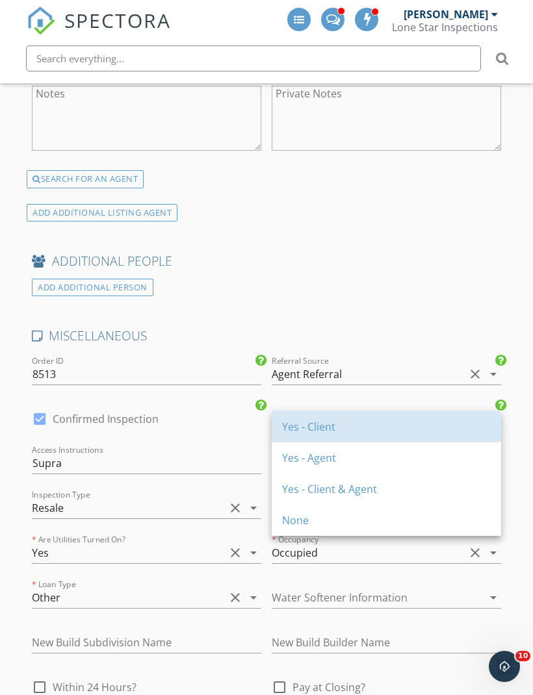
click at [427, 433] on div "Yes - Client" at bounding box center [386, 427] width 209 height 16
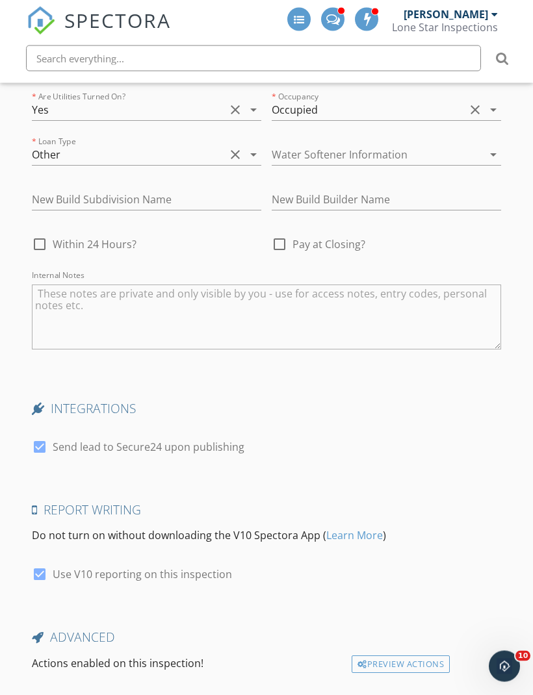
scroll to position [2860, 0]
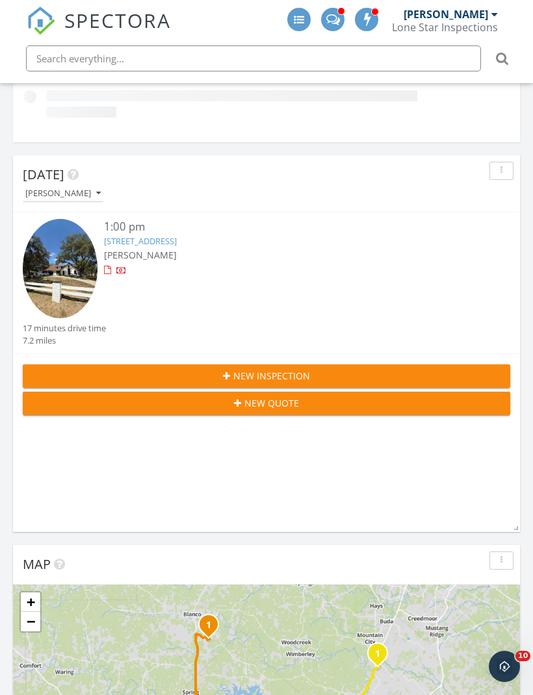
scroll to position [298, 0]
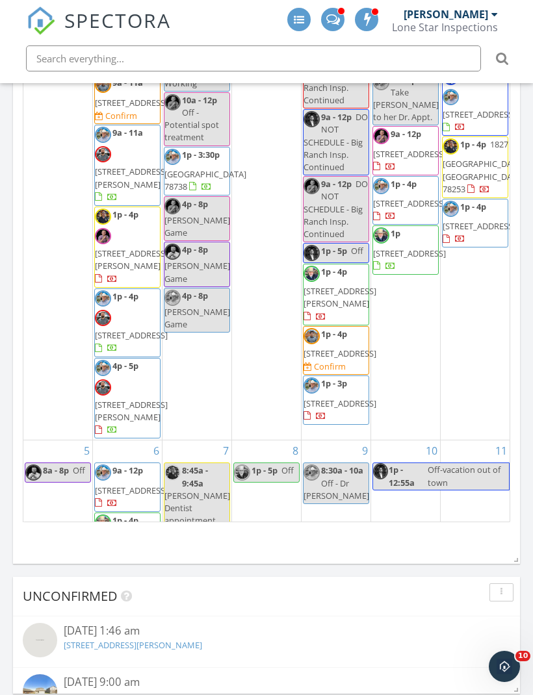
scroll to position [777, 0]
